Goal: Use online tool/utility: Utilize a website feature to perform a specific function

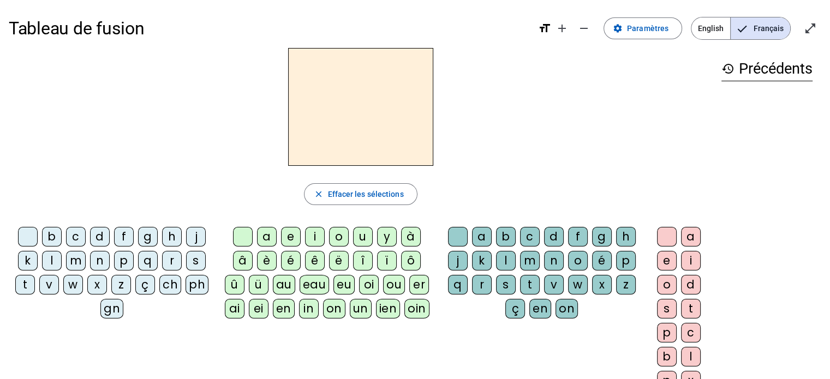
click at [359, 237] on div "u" at bounding box center [363, 237] width 20 height 20
click at [52, 237] on div "b" at bounding box center [52, 237] width 20 height 20
click at [103, 236] on div "d" at bounding box center [100, 237] width 20 height 20
click at [194, 233] on div "j" at bounding box center [196, 237] width 20 height 20
click at [195, 269] on div "s" at bounding box center [196, 261] width 20 height 20
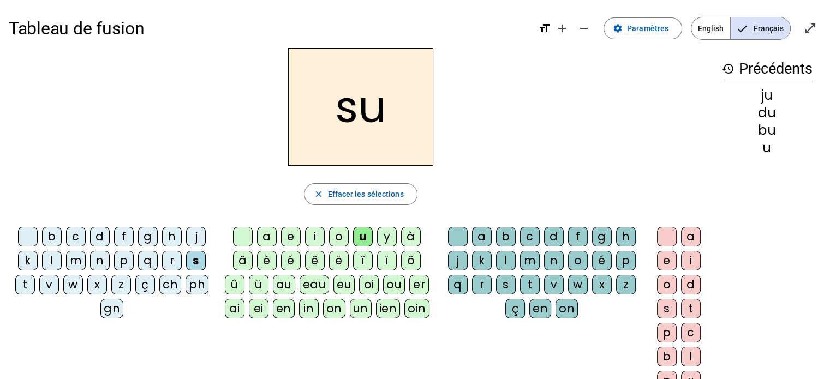
click at [168, 261] on div "r" at bounding box center [172, 261] width 20 height 20
click at [102, 260] on div "n" at bounding box center [100, 261] width 20 height 20
click at [124, 261] on div "p" at bounding box center [124, 261] width 20 height 20
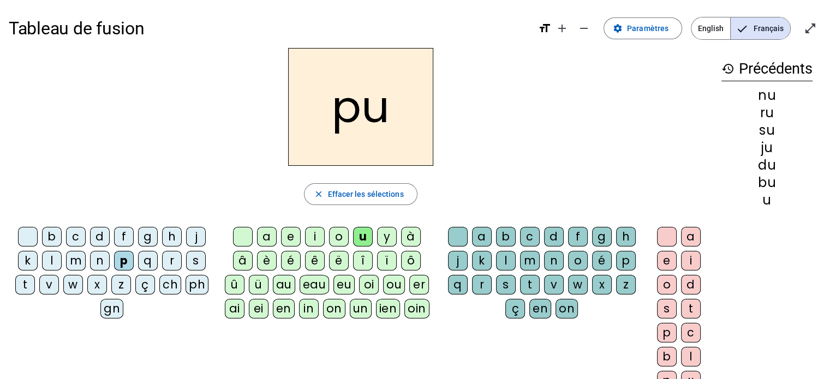
click at [47, 261] on div "l" at bounding box center [52, 261] width 20 height 20
click at [76, 263] on div "m" at bounding box center [76, 261] width 20 height 20
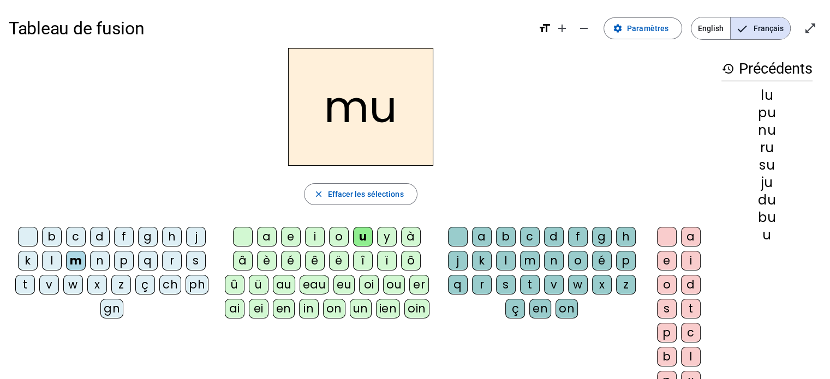
click at [167, 262] on div "r" at bounding box center [172, 261] width 20 height 20
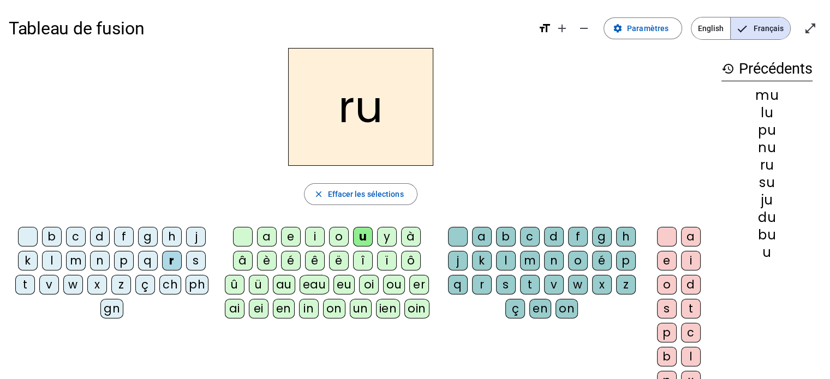
click at [264, 237] on div "a" at bounding box center [267, 237] width 20 height 20
click at [294, 237] on div "e" at bounding box center [291, 237] width 20 height 20
click at [314, 239] on div "i" at bounding box center [315, 237] width 20 height 20
click at [334, 237] on div "o" at bounding box center [339, 237] width 20 height 20
click at [362, 236] on div "u" at bounding box center [363, 237] width 20 height 20
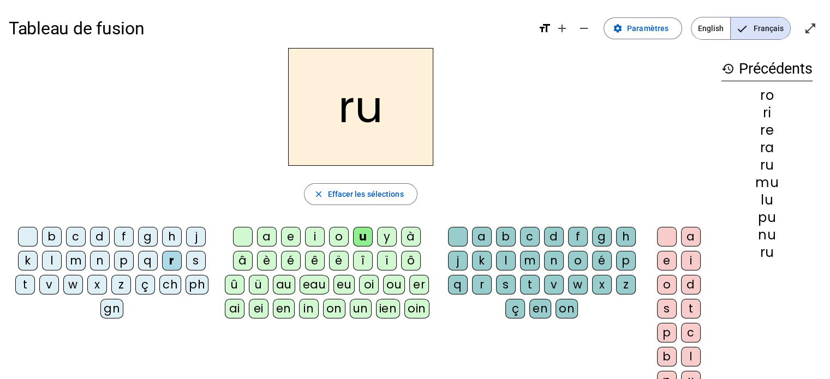
click at [263, 266] on div "è" at bounding box center [267, 261] width 20 height 20
click at [286, 255] on div "é" at bounding box center [291, 261] width 20 height 20
click at [311, 263] on div "ê" at bounding box center [315, 261] width 20 height 20
click at [265, 231] on div "a" at bounding box center [267, 237] width 20 height 20
click at [122, 231] on div "f" at bounding box center [124, 237] width 20 height 20
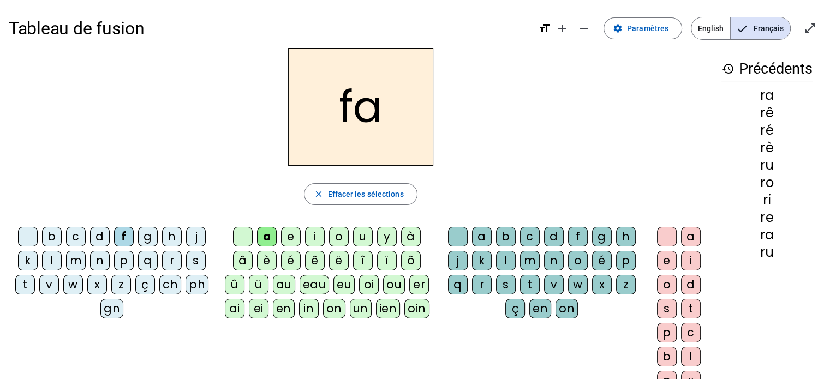
click at [288, 242] on div "e" at bounding box center [291, 237] width 20 height 20
click at [313, 237] on div "i" at bounding box center [315, 237] width 20 height 20
click at [338, 234] on div "o" at bounding box center [339, 237] width 20 height 20
click at [360, 238] on div "u" at bounding box center [363, 237] width 20 height 20
click at [264, 260] on div "è" at bounding box center [267, 261] width 20 height 20
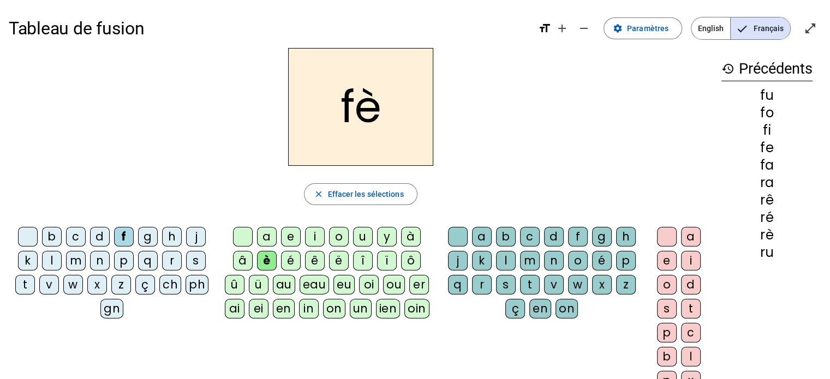
click at [283, 257] on div "é" at bounding box center [291, 261] width 20 height 20
click at [312, 260] on div "ê" at bounding box center [315, 261] width 20 height 20
